Goal: Information Seeking & Learning: Learn about a topic

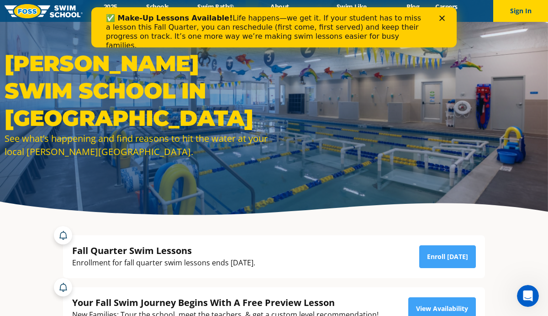
click at [441, 17] on polygon "Close" at bounding box center [441, 18] width 5 height 5
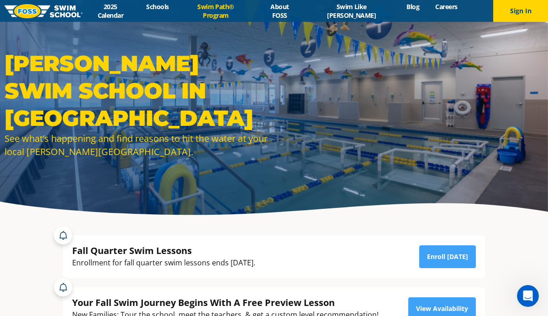
click at [252, 13] on link "Swim Path® Program" at bounding box center [216, 10] width 78 height 17
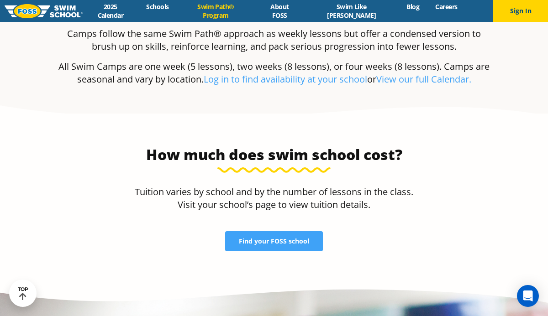
scroll to position [1812, 0]
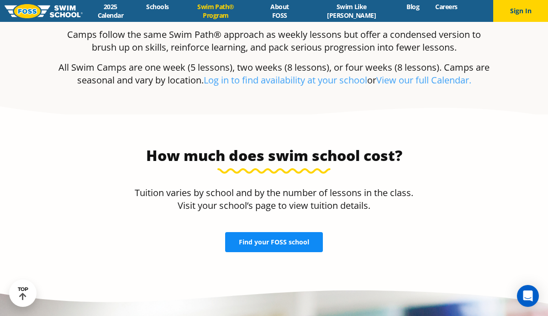
click at [257, 239] on span "Find your FOSS school" at bounding box center [274, 242] width 70 height 6
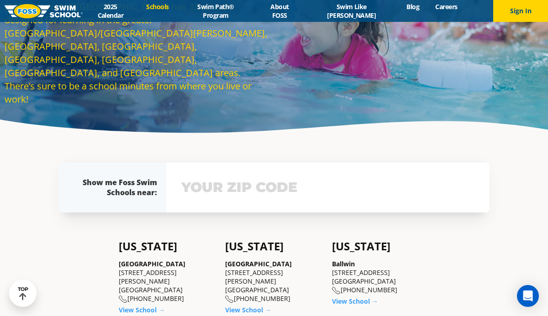
scroll to position [83, 0]
click at [211, 185] on input "text" at bounding box center [328, 187] width 298 height 26
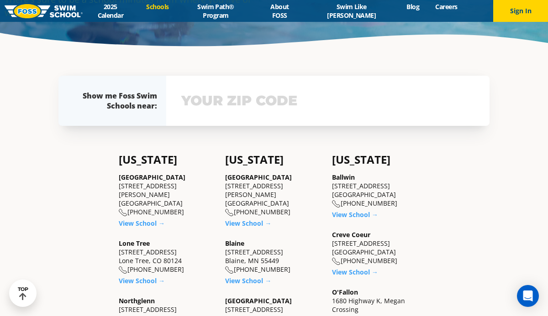
scroll to position [199, 0]
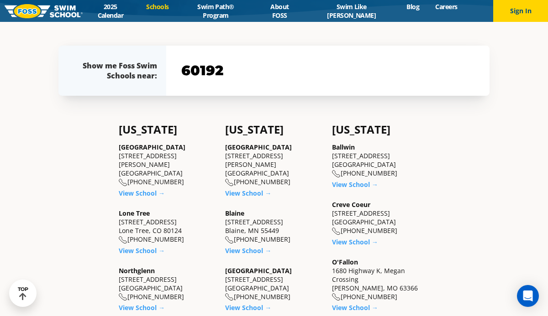
type input "60192"
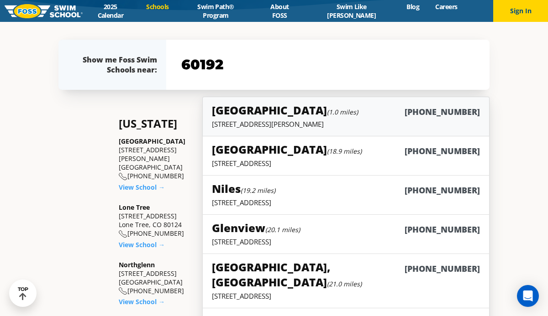
scroll to position [204, 0]
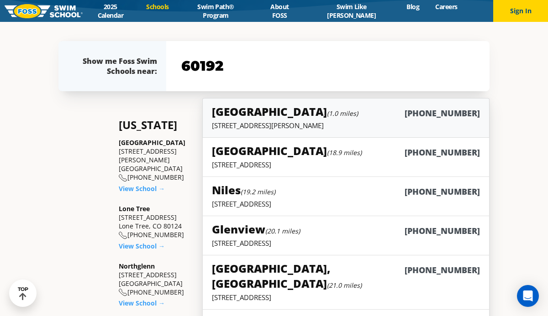
click at [266, 105] on h5 "South Barrington (1.0 miles)" at bounding box center [285, 111] width 146 height 15
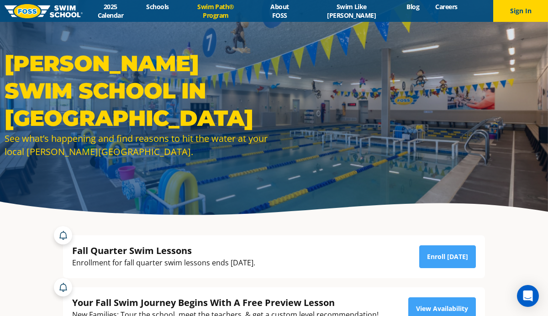
click at [241, 9] on link "Swim Path® Program" at bounding box center [216, 10] width 78 height 17
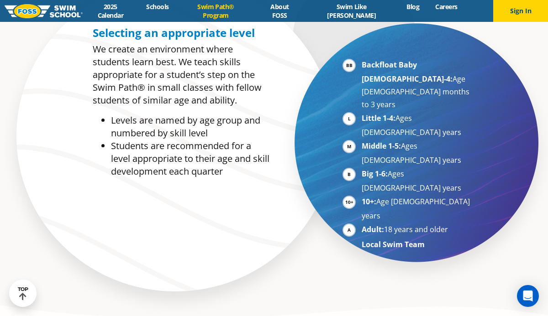
scroll to position [483, 0]
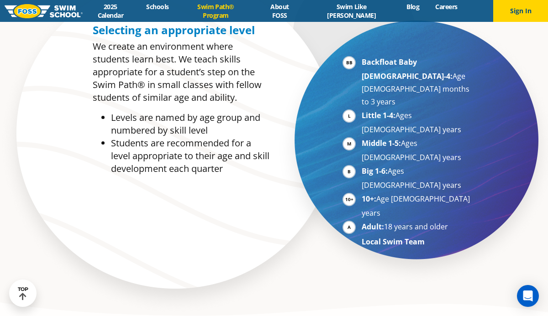
click at [371, 110] on strong "Little 1-4:" at bounding box center [379, 115] width 34 height 10
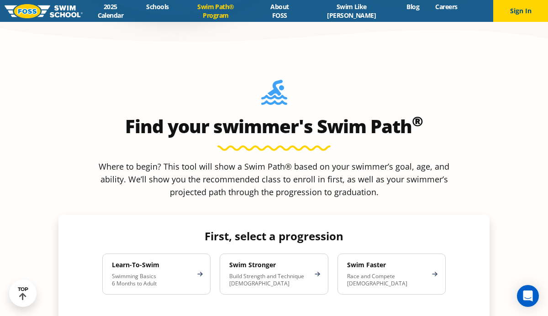
scroll to position [758, 0]
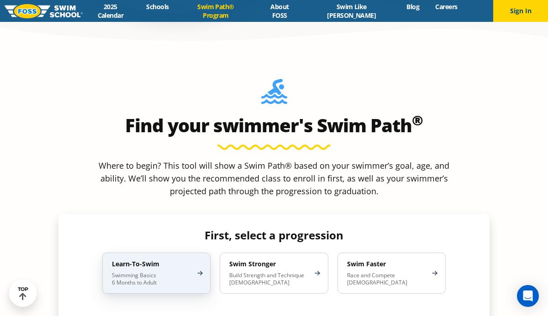
click at [178, 272] on p "Swimming Basics 6 Months to Adult" at bounding box center [152, 279] width 80 height 15
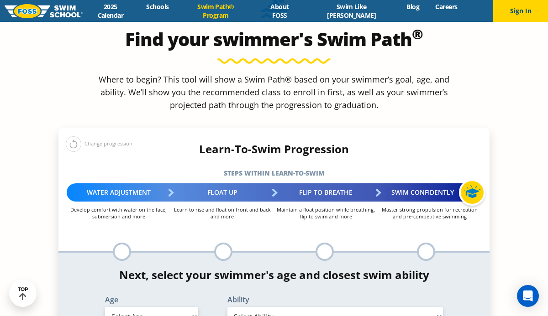
scroll to position [843, 0]
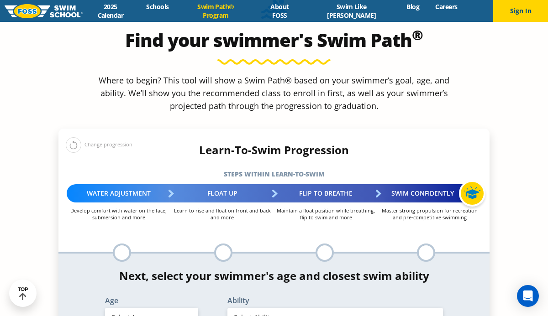
click at [153, 308] on select "Select Age 6 months - 1 year 1 year 2 years 3 years 4 years 5 years 6 years 7 y…" at bounding box center [151, 317] width 93 height 19
select select "4-years"
click at [105, 308] on select "Select Age 6 months - 1 year 1 year 2 years 3 years 4 years 5 years 6 years 7 y…" at bounding box center [151, 317] width 93 height 19
click at [268, 308] on select "Select Ability First in-water experience When in the water, reliant on a life j…" at bounding box center [334, 317] width 215 height 19
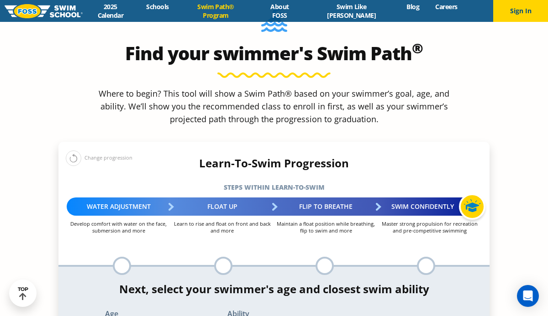
scroll to position [831, 0]
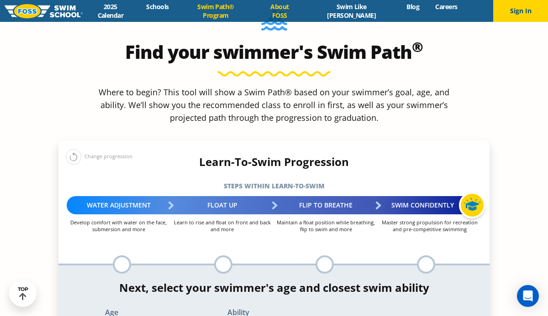
click at [304, 11] on link "About FOSS" at bounding box center [280, 10] width 50 height 17
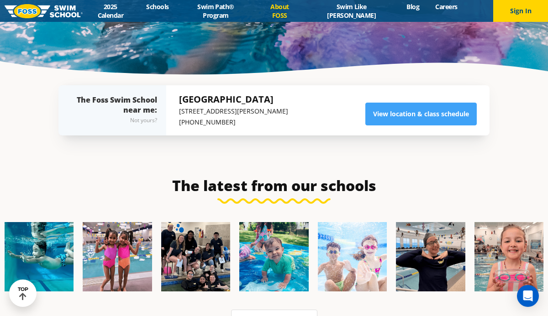
scroll to position [2001, 0]
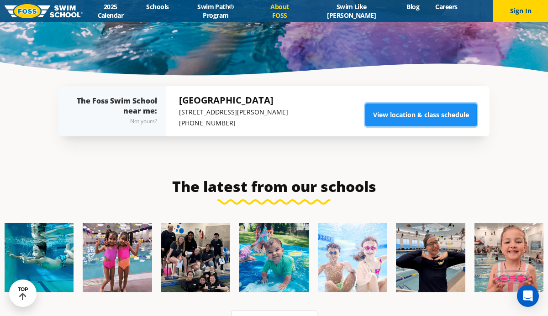
click at [374, 104] on link "View location & class schedule" at bounding box center [420, 115] width 111 height 23
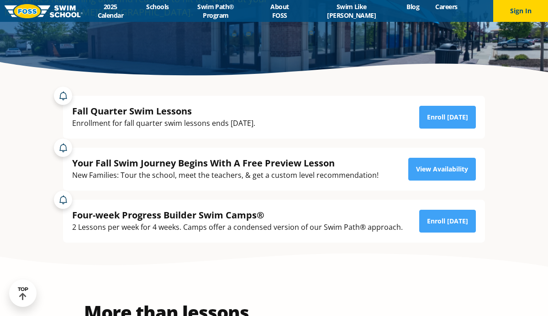
scroll to position [140, 0]
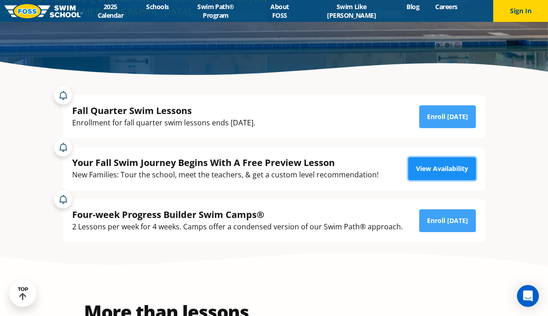
click at [420, 163] on link "View Availability" at bounding box center [442, 168] width 68 height 23
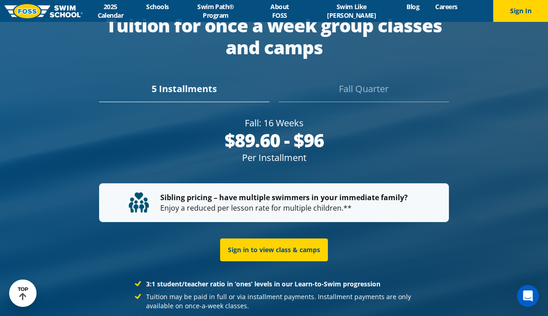
scroll to position [1690, 0]
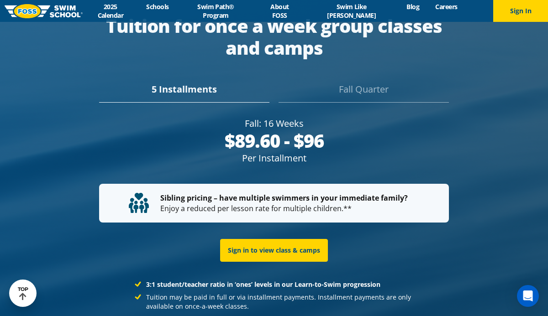
click at [157, 83] on div "5 Installments" at bounding box center [184, 93] width 170 height 20
click at [204, 83] on div "5 Installments" at bounding box center [184, 93] width 170 height 20
click at [351, 83] on div "Fall Quarter" at bounding box center [363, 93] width 170 height 20
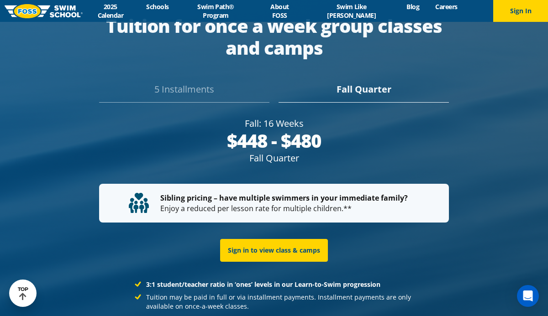
click at [200, 83] on div "5 Installments" at bounding box center [184, 93] width 170 height 20
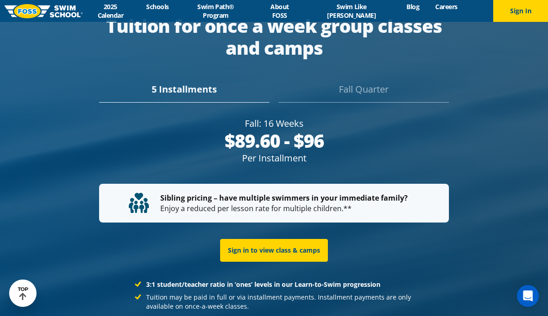
scroll to position [1677, 0]
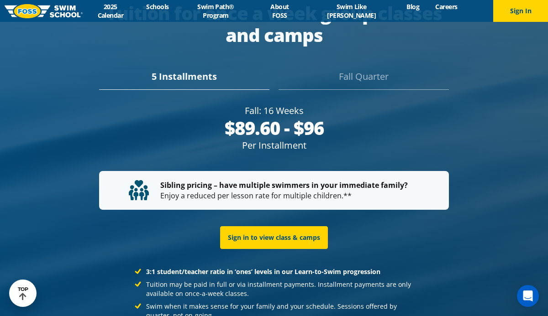
click at [367, 72] on div "Fall Quarter" at bounding box center [363, 80] width 170 height 20
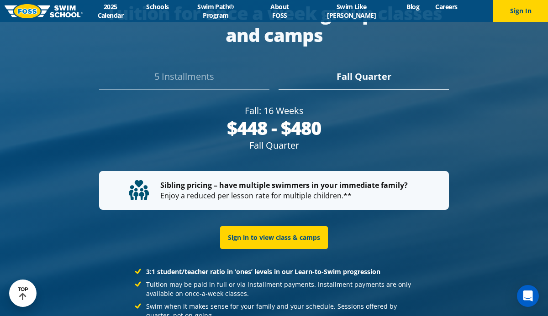
click at [222, 78] on div "5 Installments" at bounding box center [184, 80] width 170 height 20
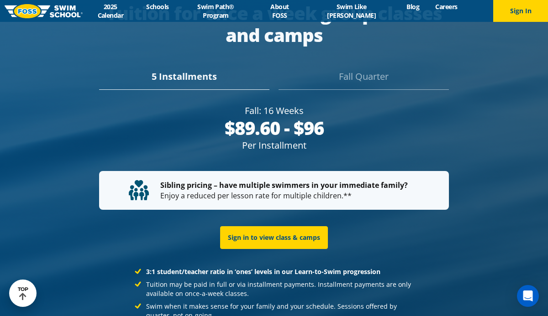
click at [351, 71] on div "Fall Quarter" at bounding box center [363, 80] width 170 height 20
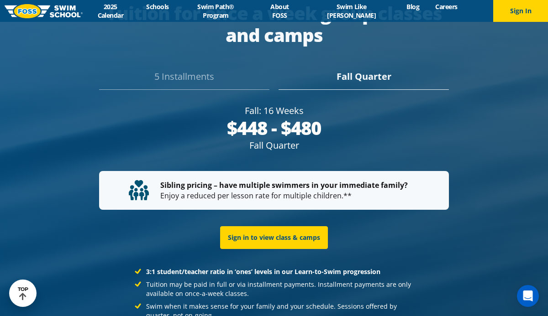
click at [161, 75] on div "5 Installments" at bounding box center [184, 80] width 170 height 20
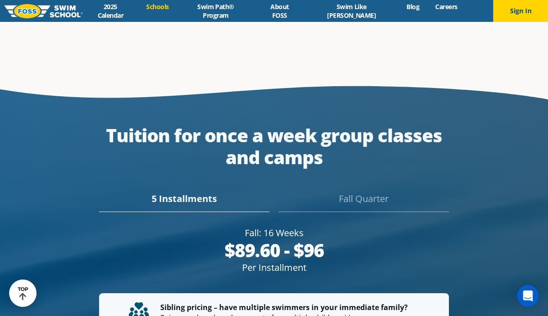
scroll to position [1542, 0]
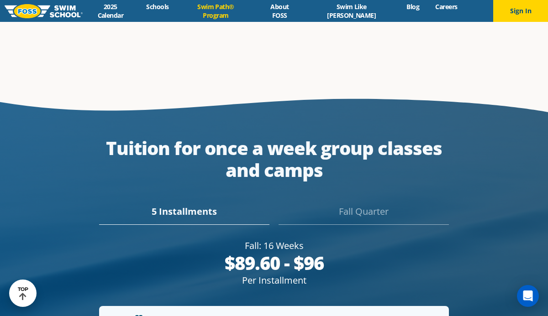
click at [246, 10] on link "Swim Path® Program" at bounding box center [216, 10] width 78 height 17
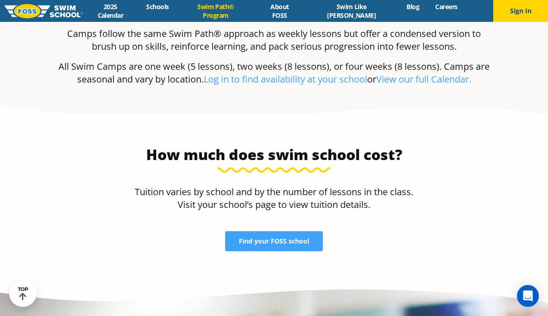
scroll to position [1814, 0]
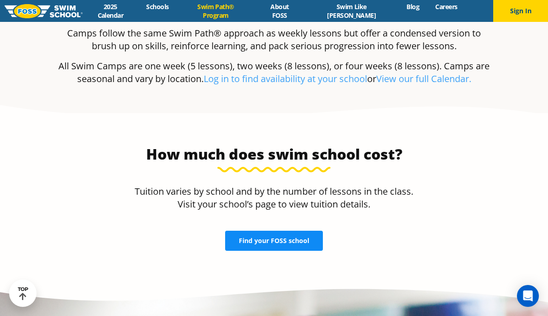
click at [253, 238] on span "Find your FOSS school" at bounding box center [274, 241] width 70 height 6
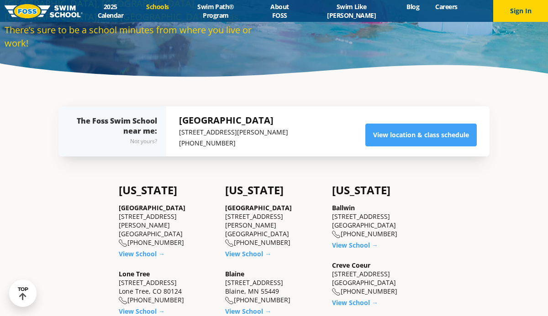
scroll to position [137, 0]
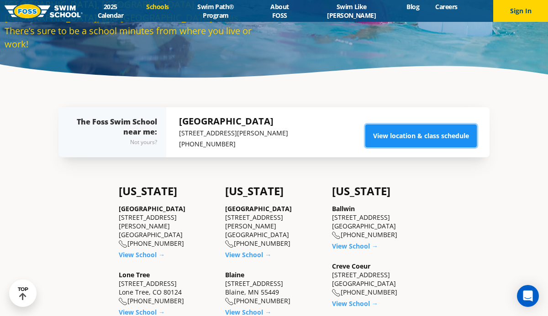
click at [391, 139] on link "View location & class schedule" at bounding box center [420, 136] width 111 height 23
